Goal: Task Accomplishment & Management: Manage account settings

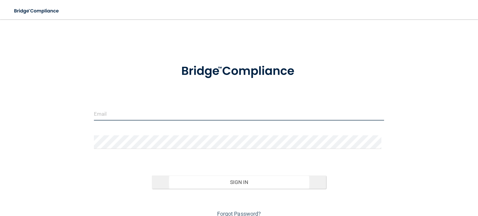
type input "[EMAIL_ADDRESS][DOMAIN_NAME]"
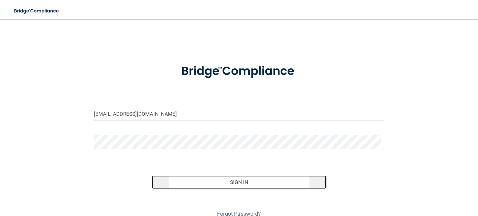
click at [234, 180] on button "Sign In" at bounding box center [239, 181] width 174 height 13
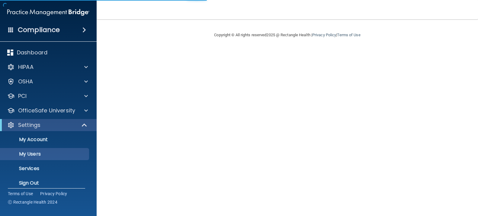
select select "20"
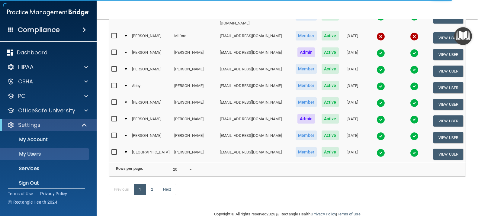
scroll to position [295, 0]
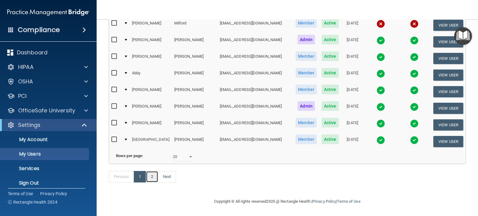
click at [150, 173] on link "2" at bounding box center [152, 176] width 12 height 11
select select "20"
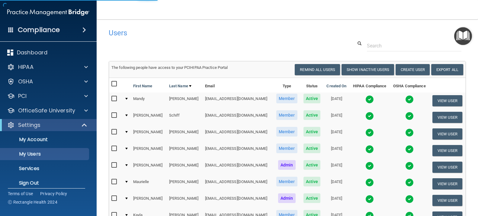
select select "20"
